Goal: Task Accomplishment & Management: Use online tool/utility

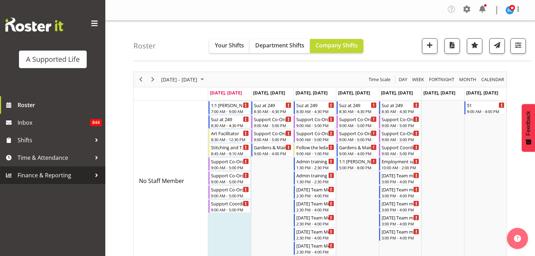
click at [35, 175] on span "Finance & Reporting" at bounding box center [55, 175] width 74 height 11
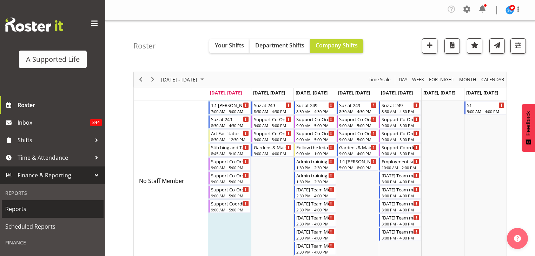
click at [25, 207] on span "Reports" at bounding box center [52, 209] width 95 height 11
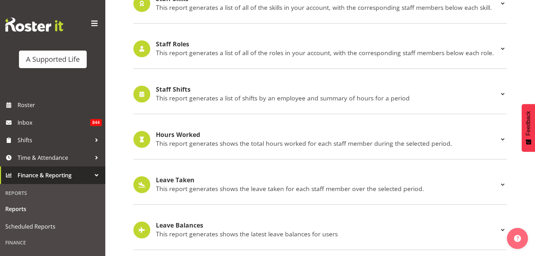
scroll to position [667, 0]
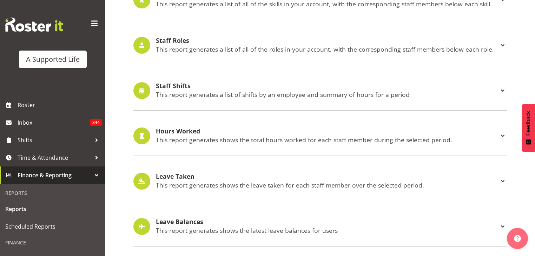
click at [208, 94] on p "This report generates a list of shifts by an employee and summary of hours for …" at bounding box center [327, 95] width 343 height 8
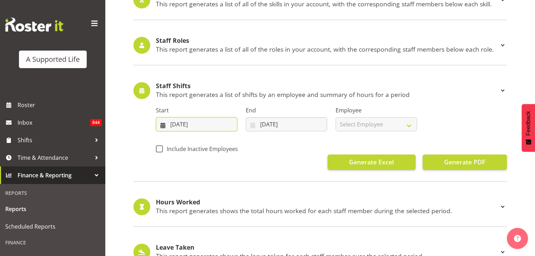
click at [204, 121] on input "01/09/2025" at bounding box center [196, 124] width 81 height 14
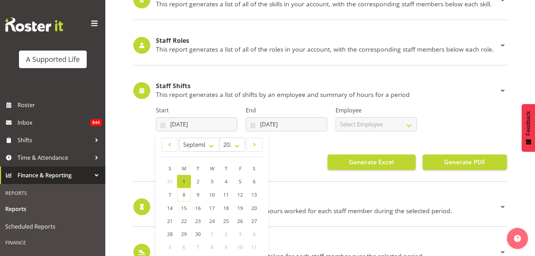
click at [183, 180] on span "1" at bounding box center [184, 181] width 3 height 7
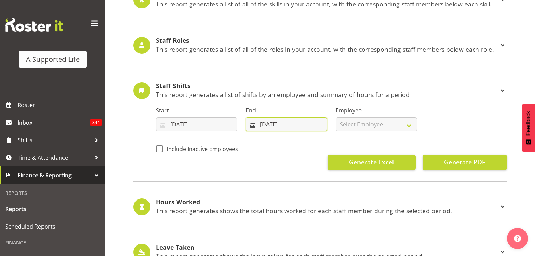
click at [280, 119] on input "08/09/2025" at bounding box center [286, 124] width 81 height 14
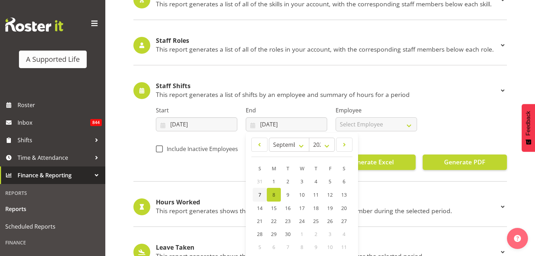
click at [260, 193] on span "7" at bounding box center [259, 194] width 3 height 7
type input "07/09/2025"
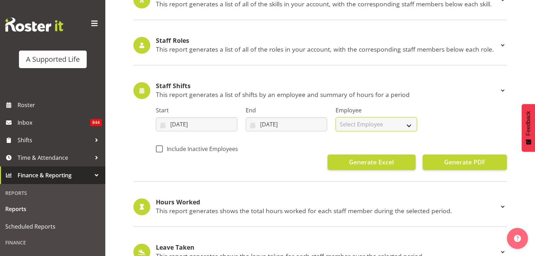
click at [405, 127] on select "Select Employee All Employees Abbie Davies Alejandro Sada Prendes Alex Espinoza…" at bounding box center [376, 124] width 81 height 14
click at [336, 117] on select "Select Employee All Employees Abbie Davies Alejandro Sada Prendes Alex Espinoza…" at bounding box center [376, 124] width 81 height 14
select select
click at [392, 158] on span "Generate Excel" at bounding box center [371, 161] width 45 height 9
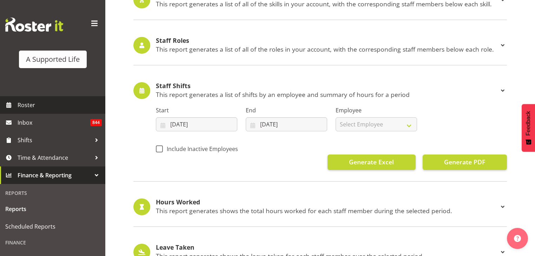
click at [36, 101] on span "Roster" at bounding box center [60, 105] width 84 height 11
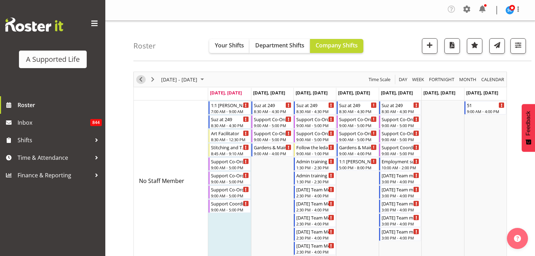
click at [142, 78] on span "Previous" at bounding box center [141, 79] width 8 height 9
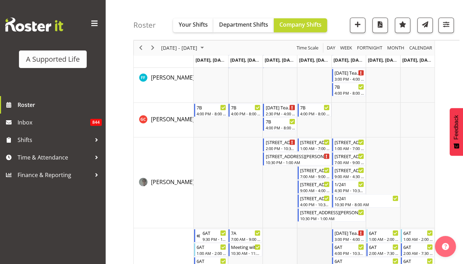
scroll to position [1630, 0]
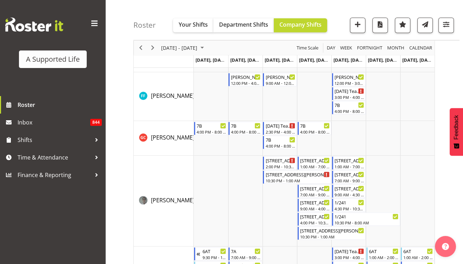
click at [93, 22] on span at bounding box center [94, 23] width 11 height 11
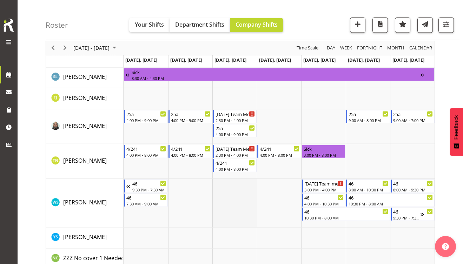
scroll to position [4209, 0]
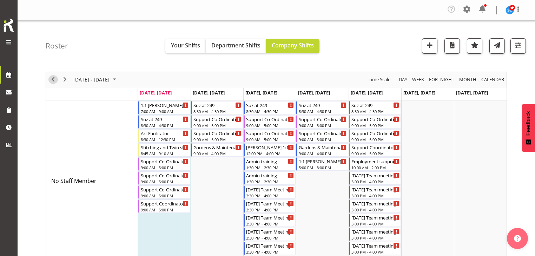
click at [53, 78] on span "Previous" at bounding box center [53, 79] width 8 height 9
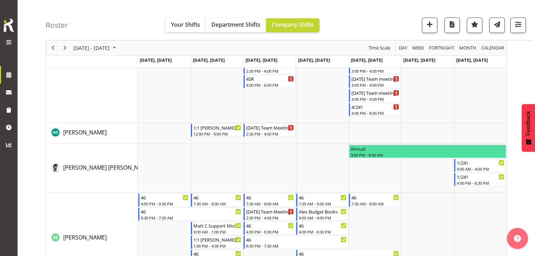
scroll to position [252, 0]
